Goal: Find specific page/section: Find specific page/section

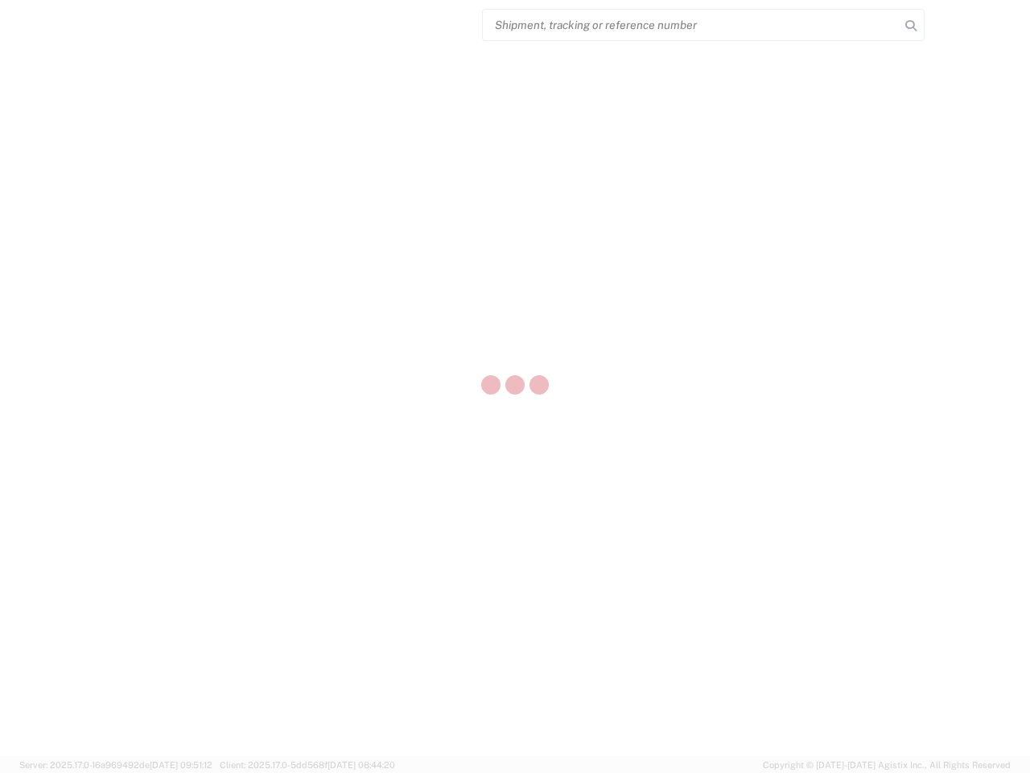
select select "US"
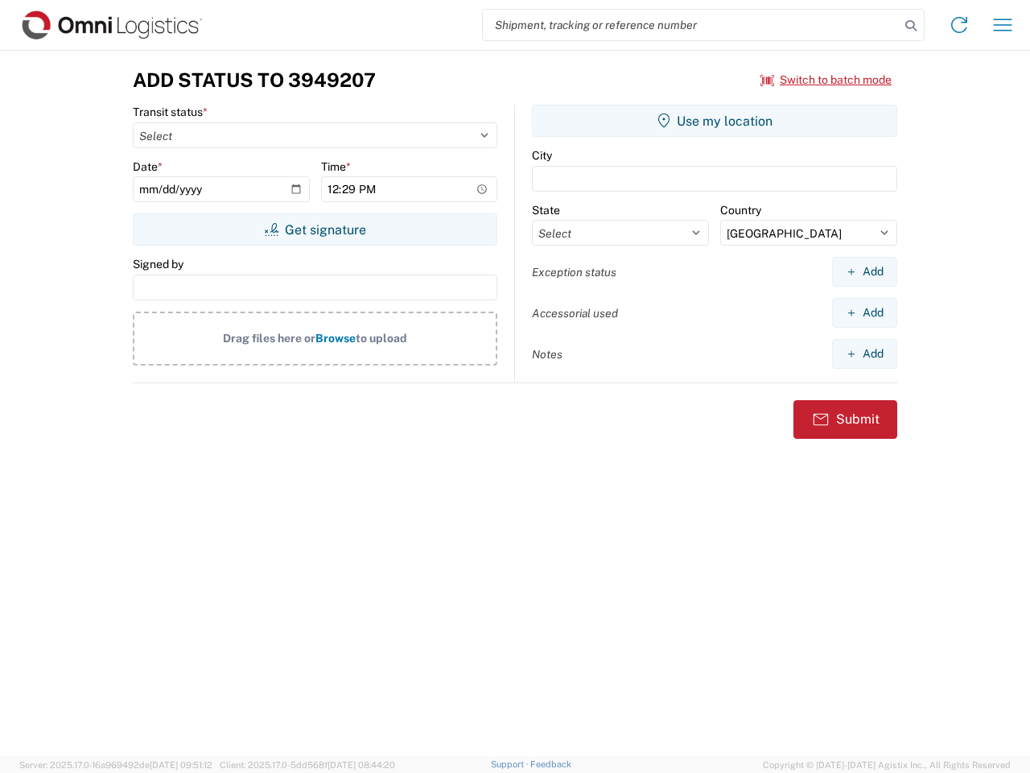
click at [691, 25] on input "search" at bounding box center [691, 25] width 417 height 31
click at [911, 26] on icon at bounding box center [911, 25] width 23 height 23
click at [959, 25] on icon at bounding box center [959, 25] width 26 height 26
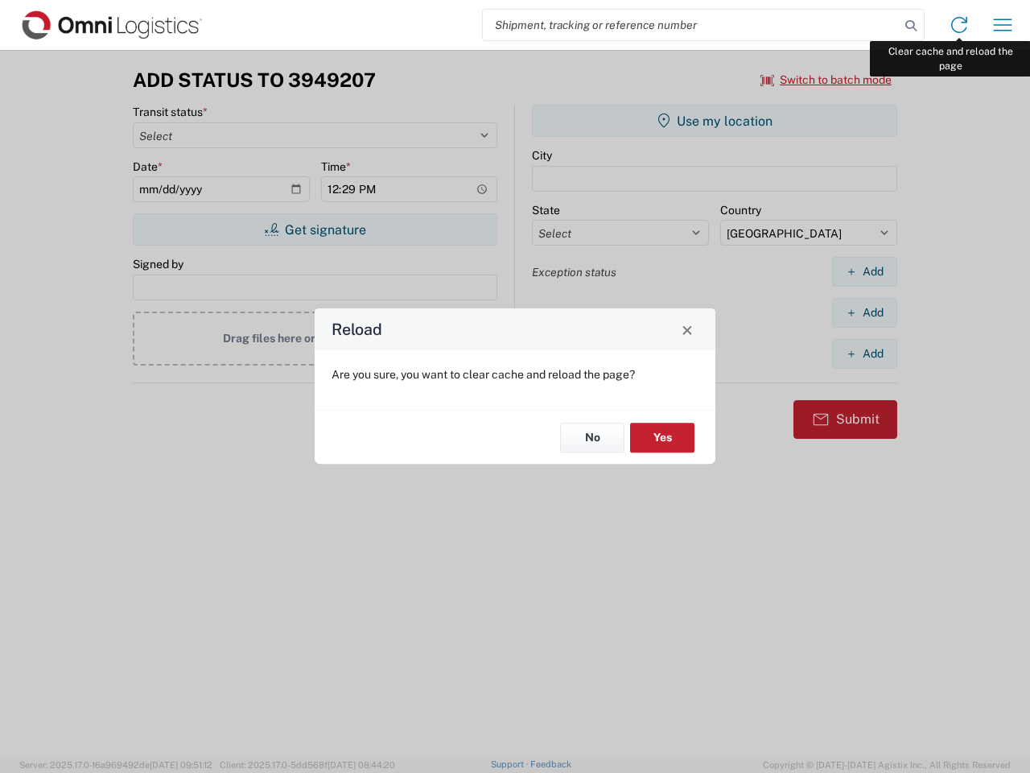
click at [1003, 25] on div "Reload Are you sure, you want to clear cache and reload the page? No Yes" at bounding box center [515, 386] width 1030 height 773
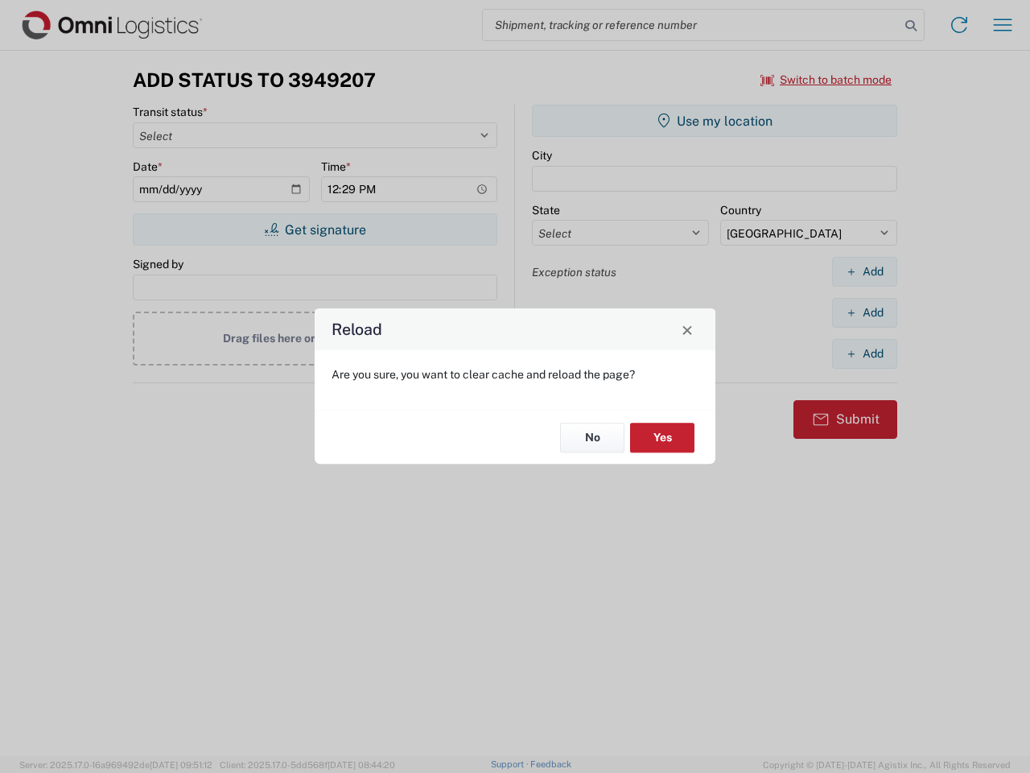
click at [827, 80] on div "Reload Are you sure, you want to clear cache and reload the page? No Yes" at bounding box center [515, 386] width 1030 height 773
click at [315, 229] on div "Reload Are you sure, you want to clear cache and reload the page? No Yes" at bounding box center [515, 386] width 1030 height 773
click at [715, 121] on div "Reload Are you sure, you want to clear cache and reload the page? No Yes" at bounding box center [515, 386] width 1030 height 773
click at [864, 271] on div "Reload Are you sure, you want to clear cache and reload the page? No Yes" at bounding box center [515, 386] width 1030 height 773
click at [864, 312] on div "Reload Are you sure, you want to clear cache and reload the page? No Yes" at bounding box center [515, 386] width 1030 height 773
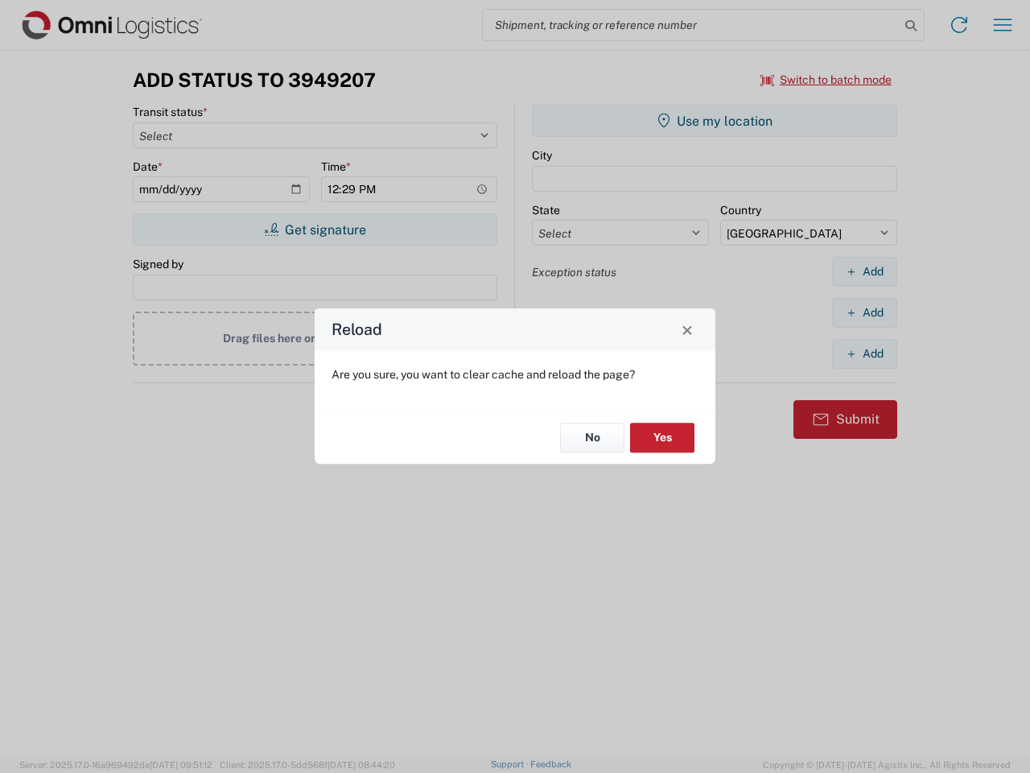
click at [864, 353] on div "Reload Are you sure, you want to clear cache and reload the page? No Yes" at bounding box center [515, 386] width 1030 height 773
